Goal: Use online tool/utility: Utilize a website feature to perform a specific function

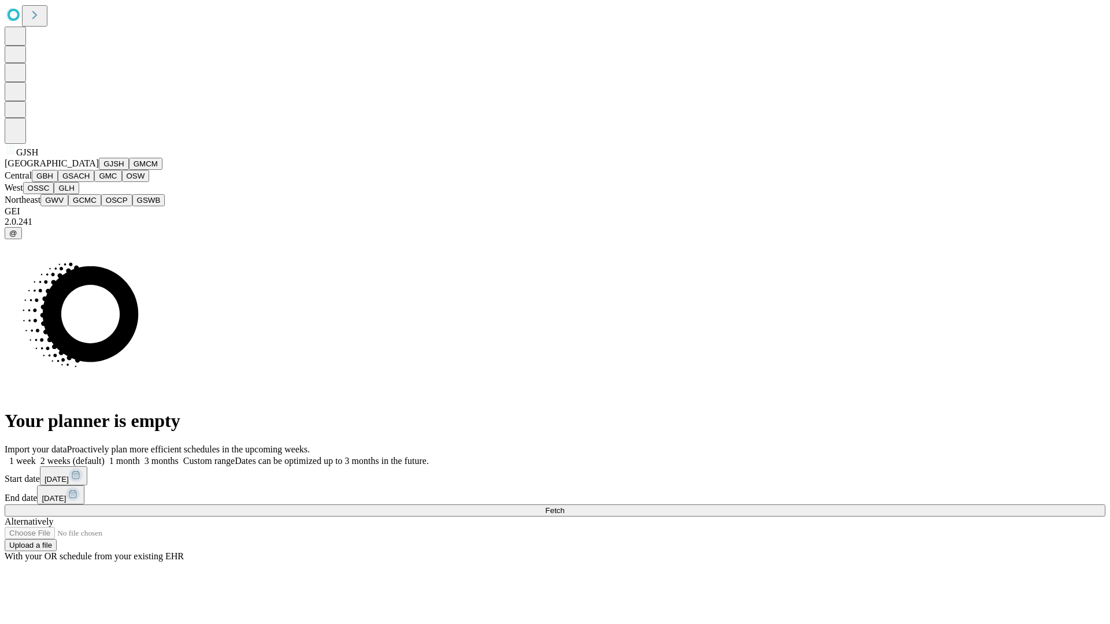
click at [99, 170] on button "GJSH" at bounding box center [114, 164] width 30 height 12
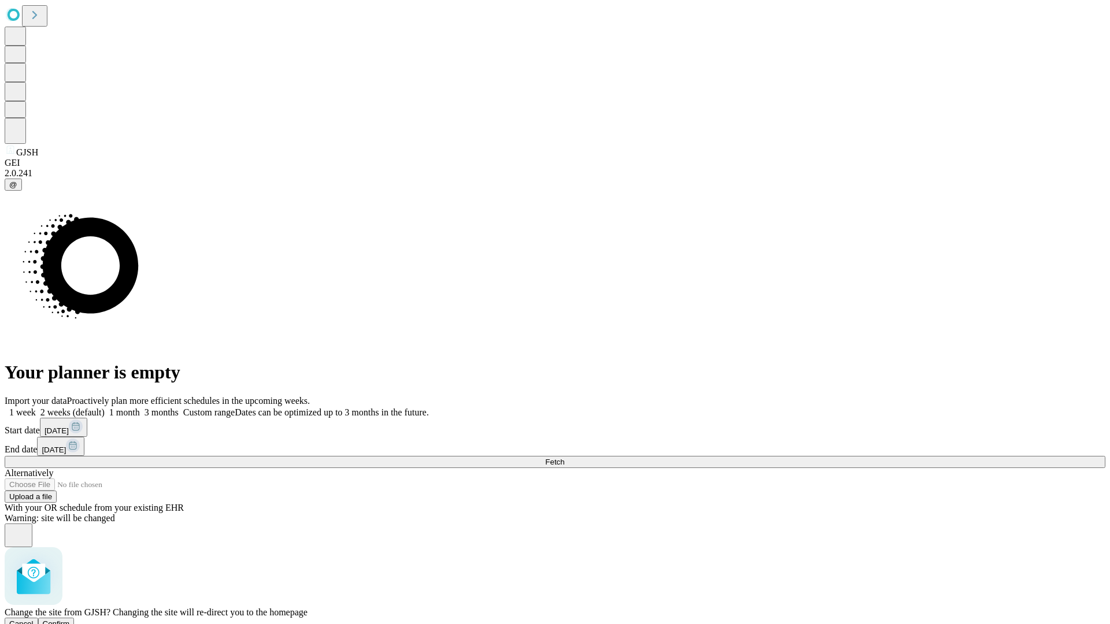
click at [70, 620] on span "Confirm" at bounding box center [56, 624] width 27 height 9
click at [140, 408] on label "1 month" at bounding box center [122, 413] width 35 height 10
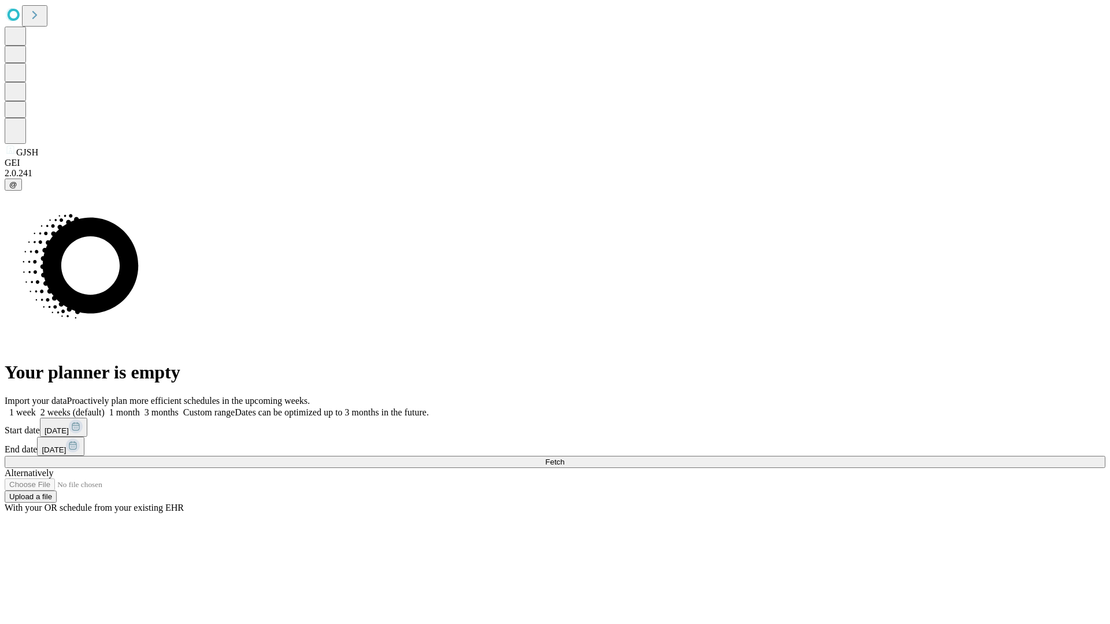
click at [564, 458] on span "Fetch" at bounding box center [554, 462] width 19 height 9
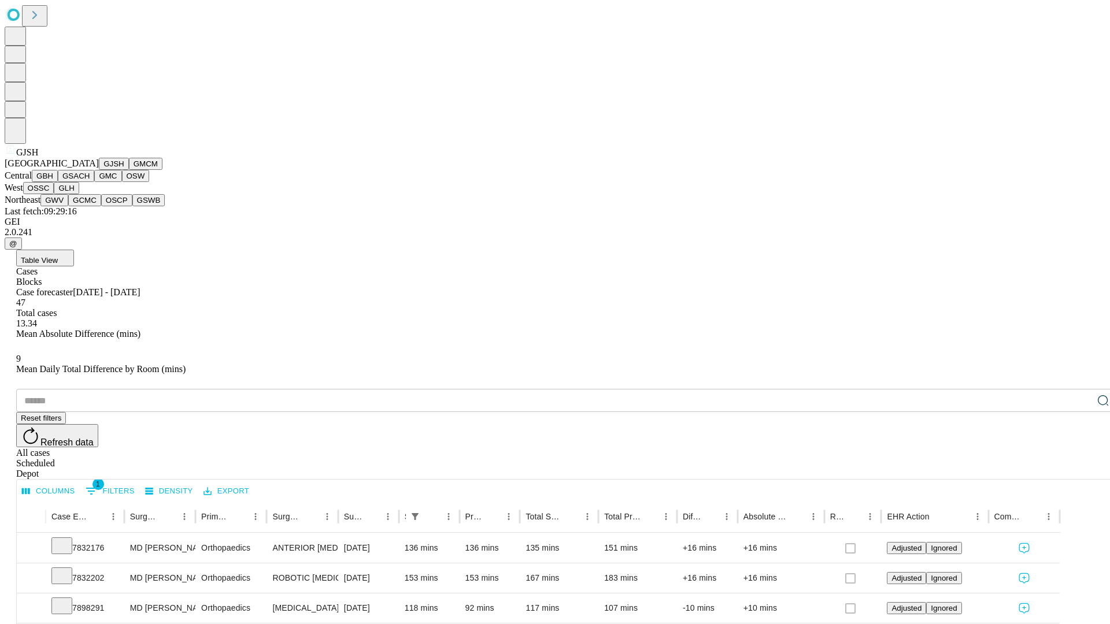
click at [129, 170] on button "GMCM" at bounding box center [146, 164] width 34 height 12
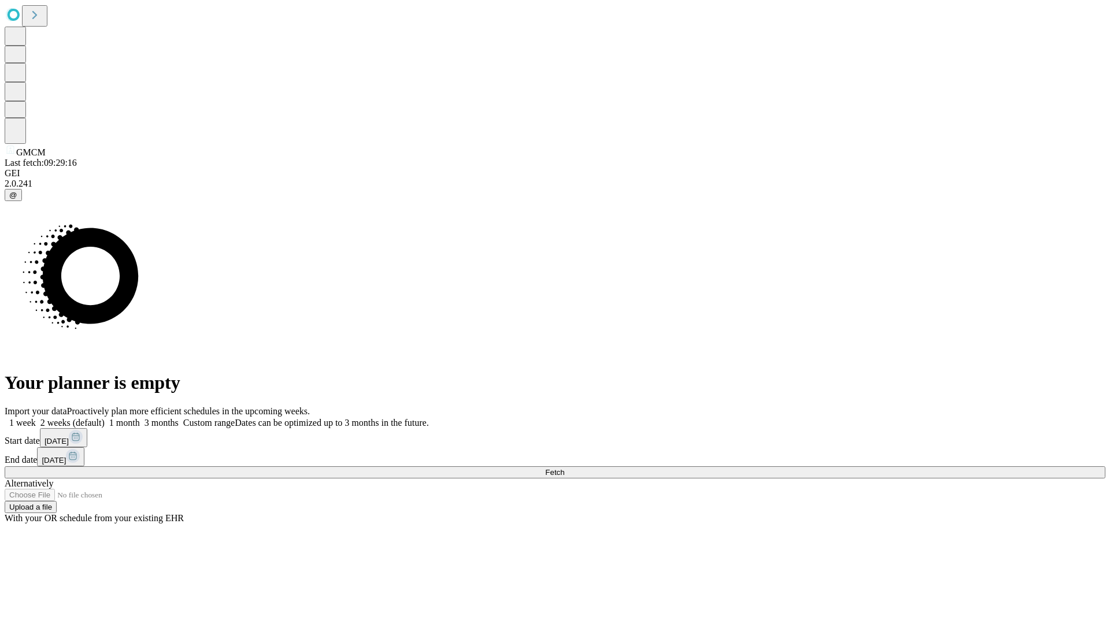
click at [140, 418] on label "1 month" at bounding box center [122, 423] width 35 height 10
click at [564, 468] on span "Fetch" at bounding box center [554, 472] width 19 height 9
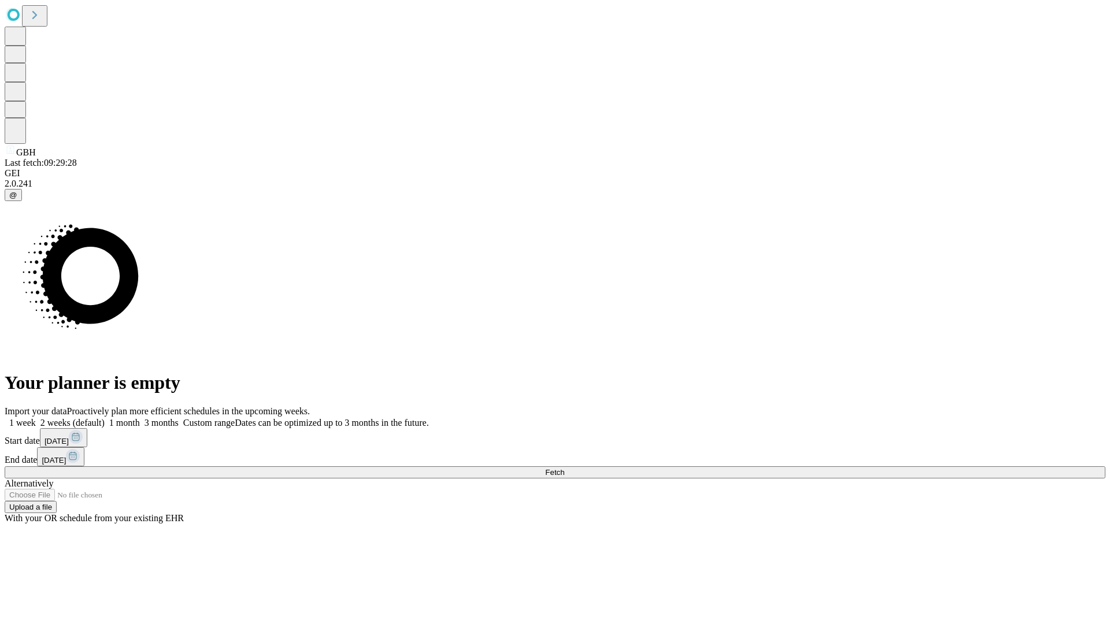
click at [140, 418] on label "1 month" at bounding box center [122, 423] width 35 height 10
click at [564, 468] on span "Fetch" at bounding box center [554, 472] width 19 height 9
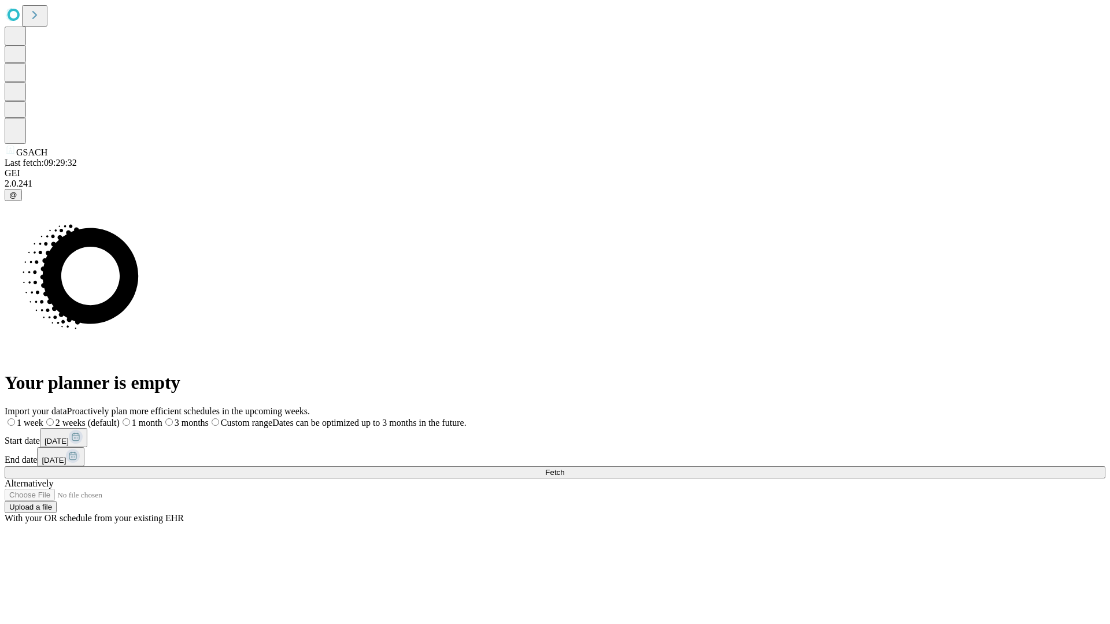
click at [162, 418] on label "1 month" at bounding box center [141, 423] width 43 height 10
click at [564, 468] on span "Fetch" at bounding box center [554, 472] width 19 height 9
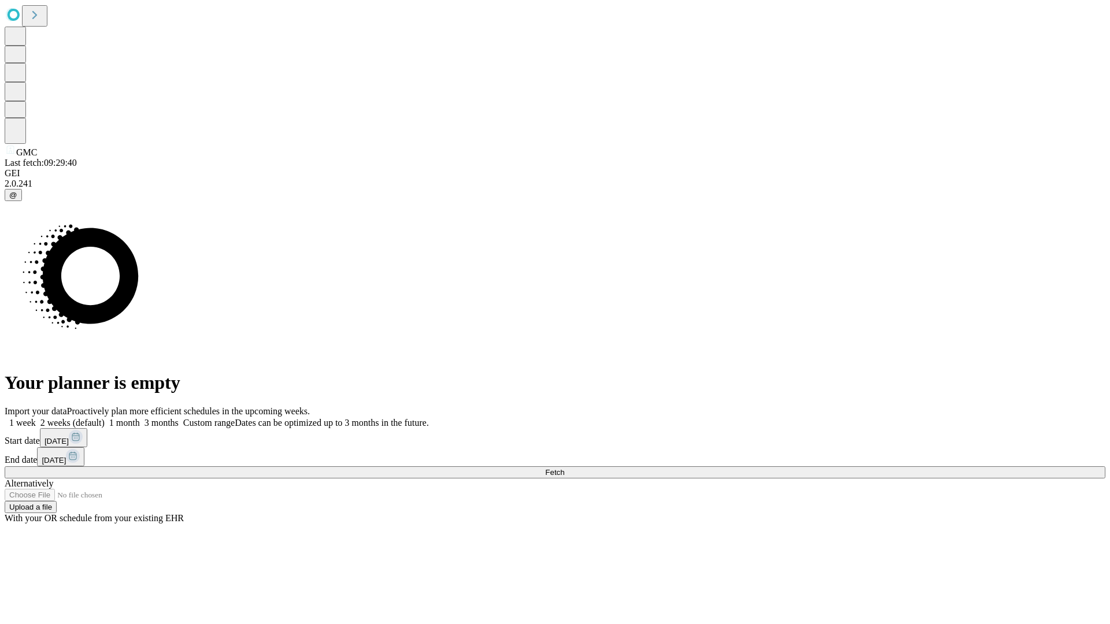
click at [564, 468] on span "Fetch" at bounding box center [554, 472] width 19 height 9
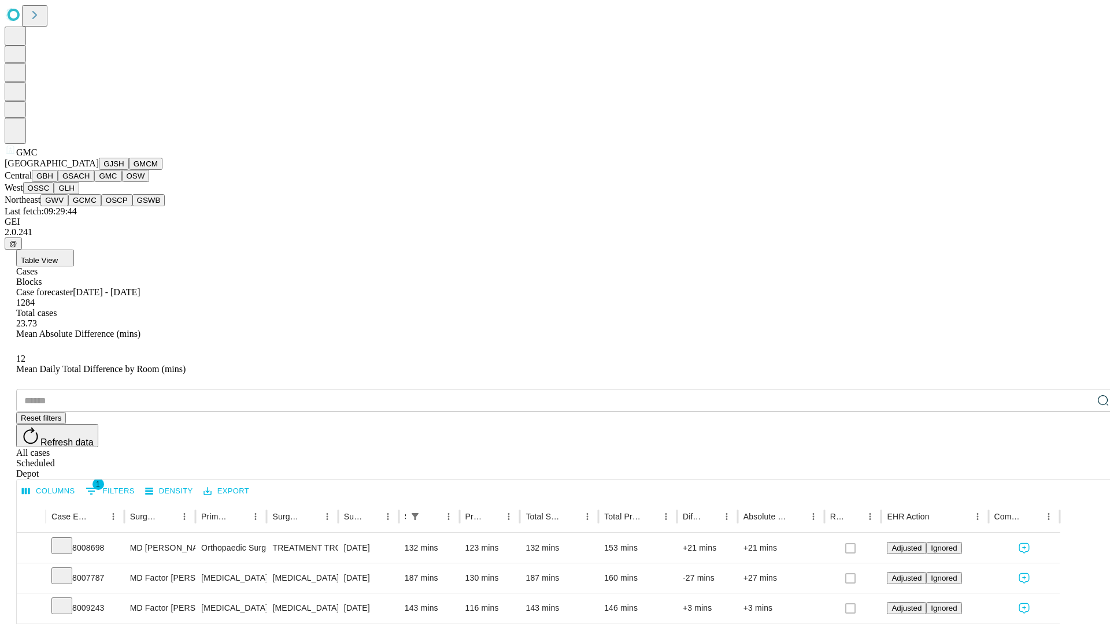
click at [122, 182] on button "OSW" at bounding box center [136, 176] width 28 height 12
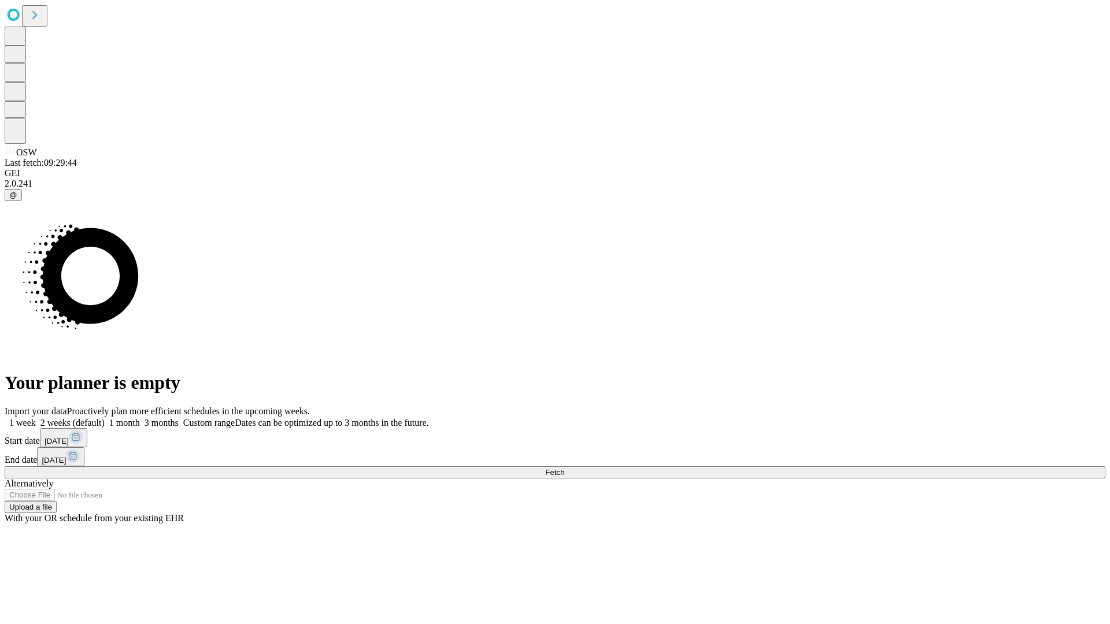
click at [140, 418] on label "1 month" at bounding box center [122, 423] width 35 height 10
click at [564, 468] on span "Fetch" at bounding box center [554, 472] width 19 height 9
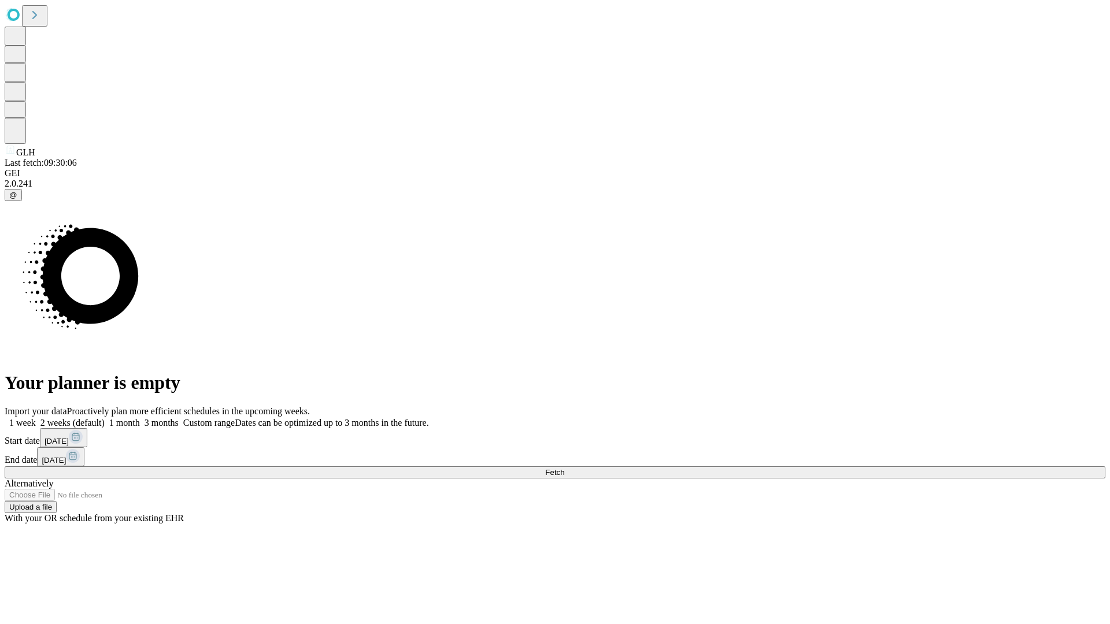
click at [140, 418] on label "1 month" at bounding box center [122, 423] width 35 height 10
click at [564, 468] on span "Fetch" at bounding box center [554, 472] width 19 height 9
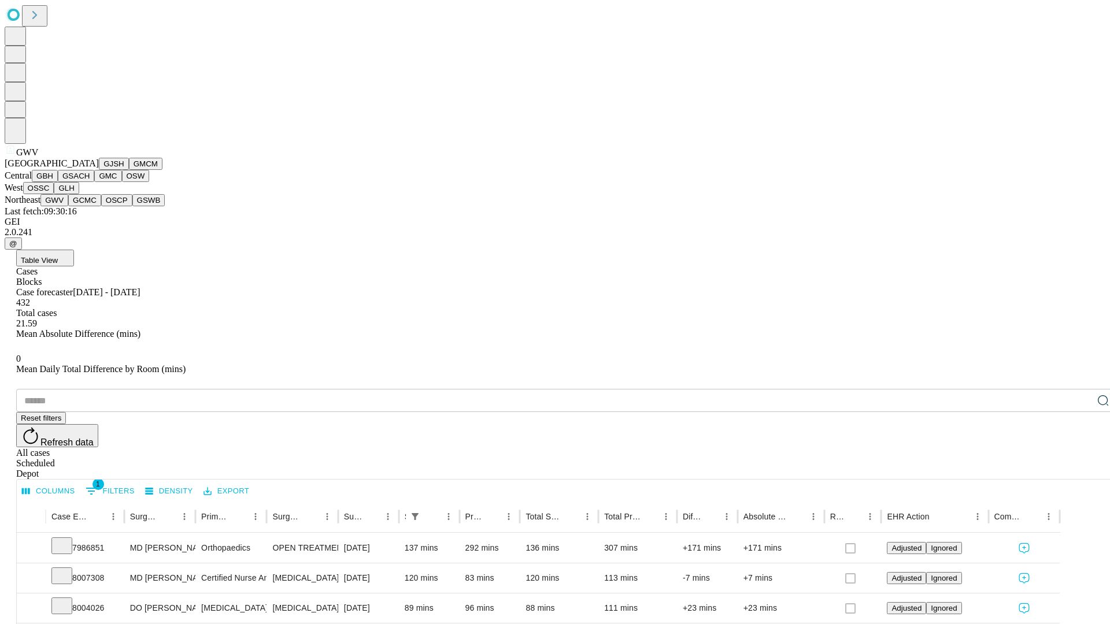
click at [90, 206] on button "GCMC" at bounding box center [84, 200] width 33 height 12
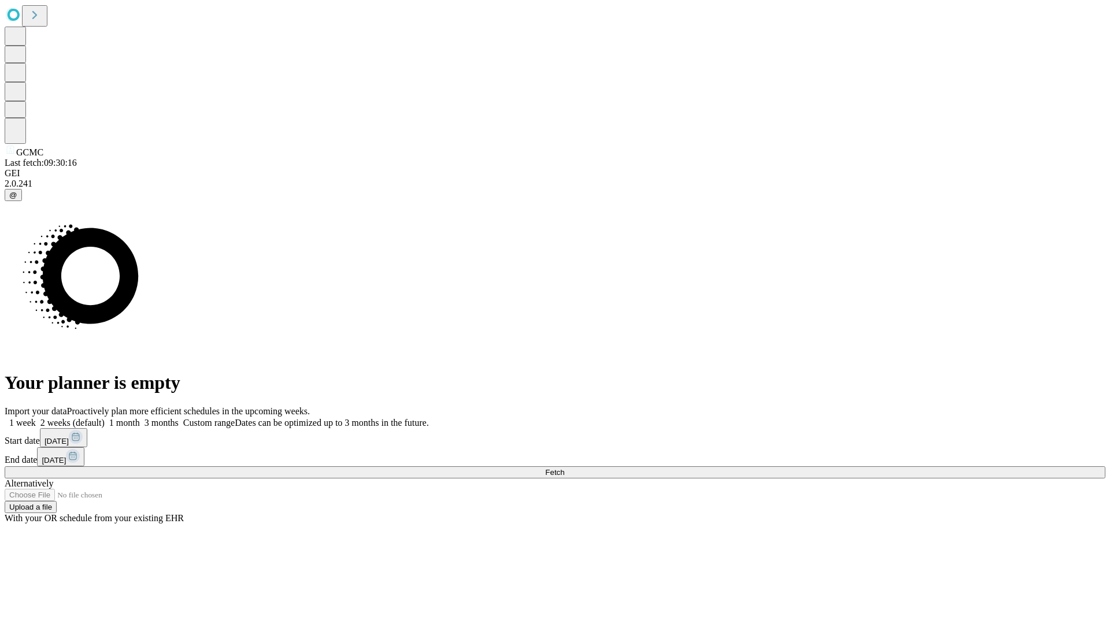
click at [140, 418] on label "1 month" at bounding box center [122, 423] width 35 height 10
click at [564, 468] on span "Fetch" at bounding box center [554, 472] width 19 height 9
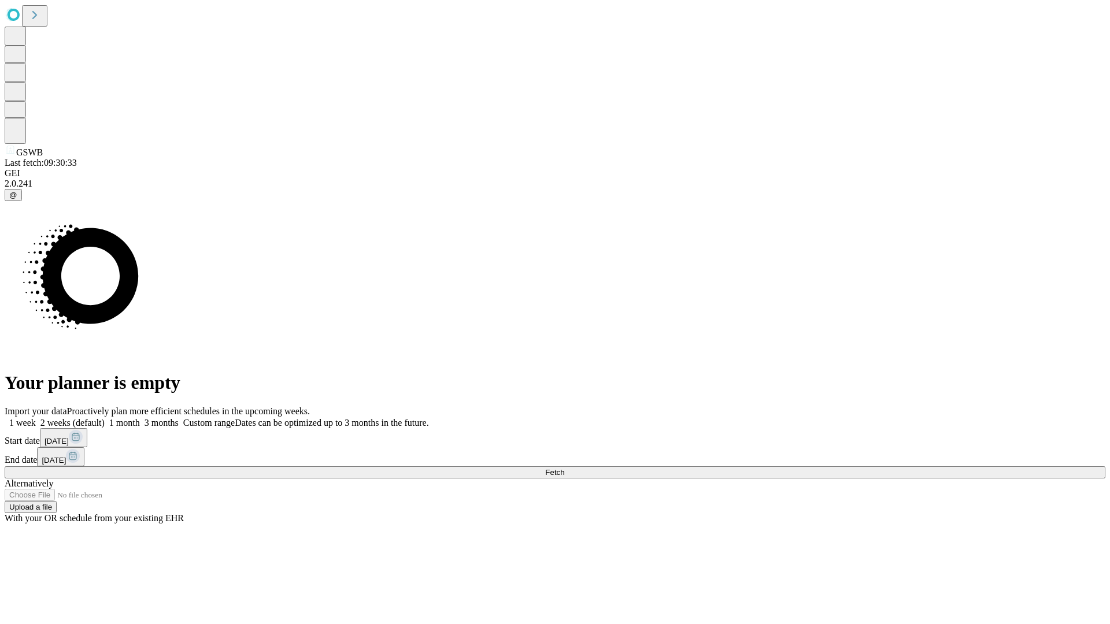
click at [140, 418] on label "1 month" at bounding box center [122, 423] width 35 height 10
click at [564, 468] on span "Fetch" at bounding box center [554, 472] width 19 height 9
